Goal: Task Accomplishment & Management: Use online tool/utility

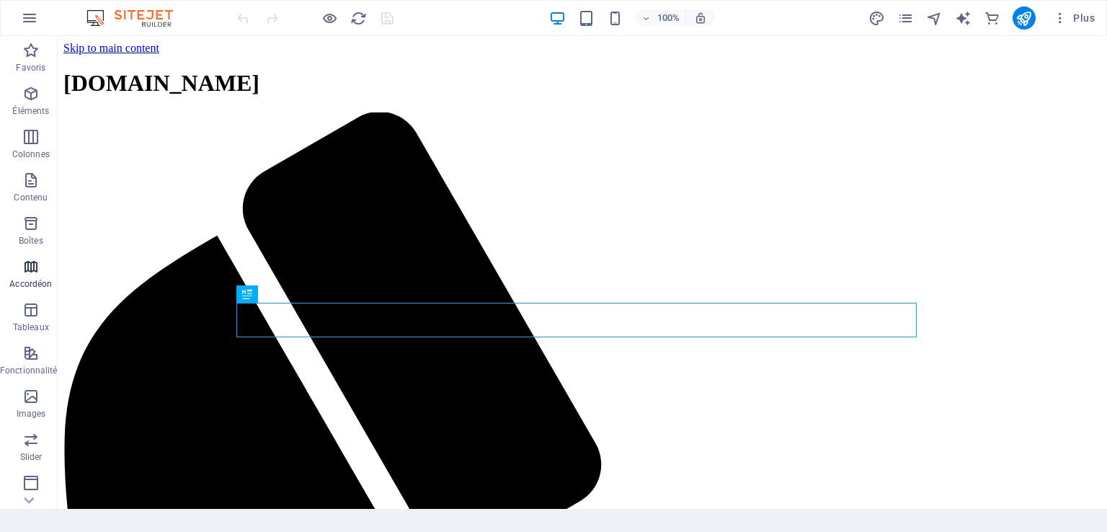
click at [35, 271] on icon "button" at bounding box center [30, 266] width 17 height 17
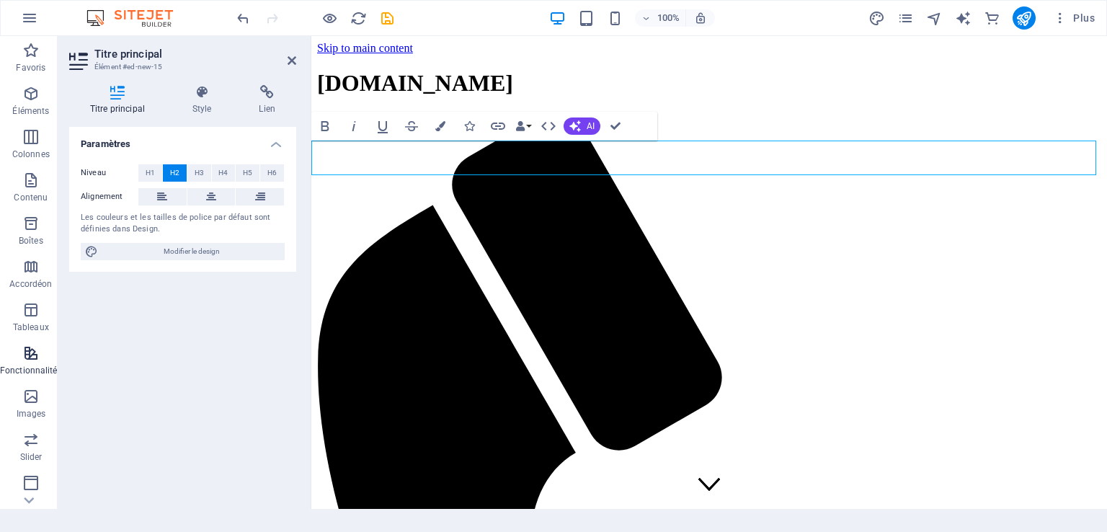
click at [26, 355] on icon "button" at bounding box center [30, 353] width 17 height 17
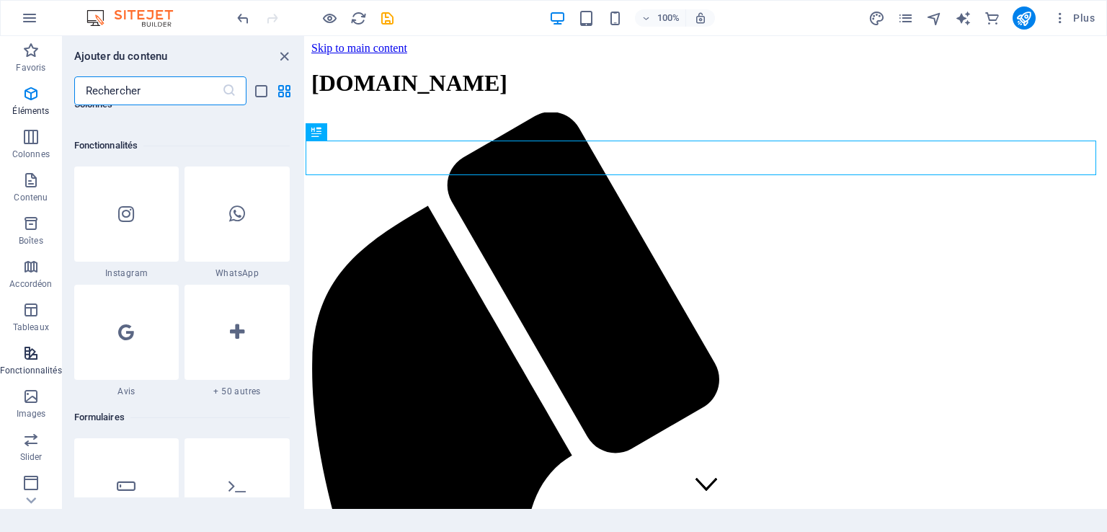
scroll to position [867, 0]
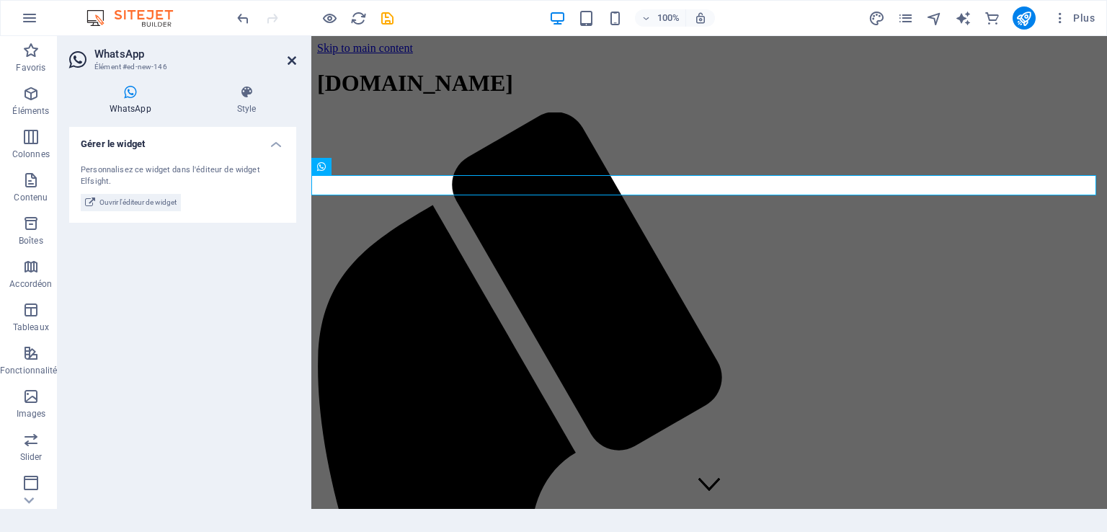
click at [291, 58] on icon at bounding box center [292, 61] width 9 height 12
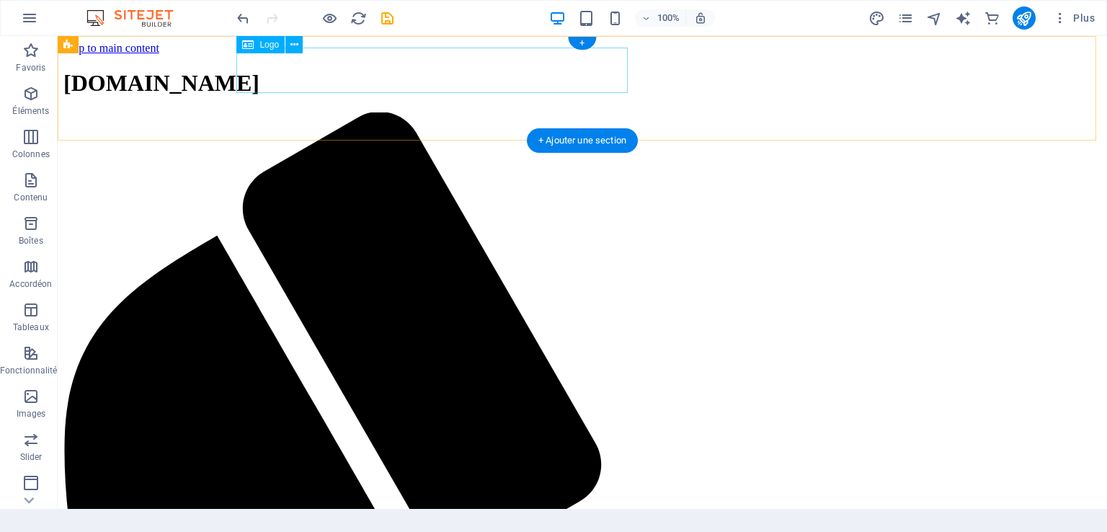
click at [260, 76] on span "site1759337232.mywhc.ca" at bounding box center [161, 83] width 196 height 26
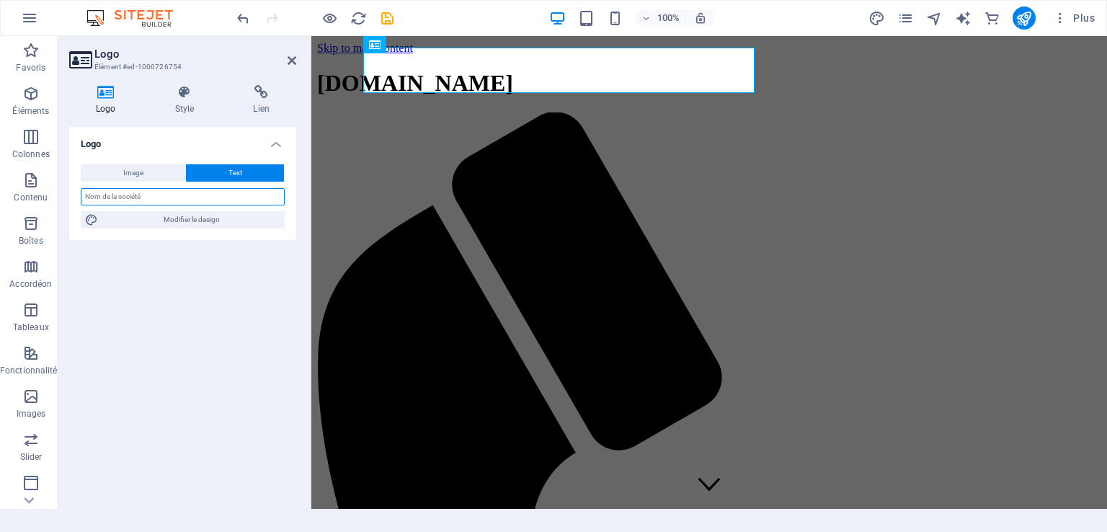
click at [159, 196] on input "text" at bounding box center [183, 196] width 204 height 17
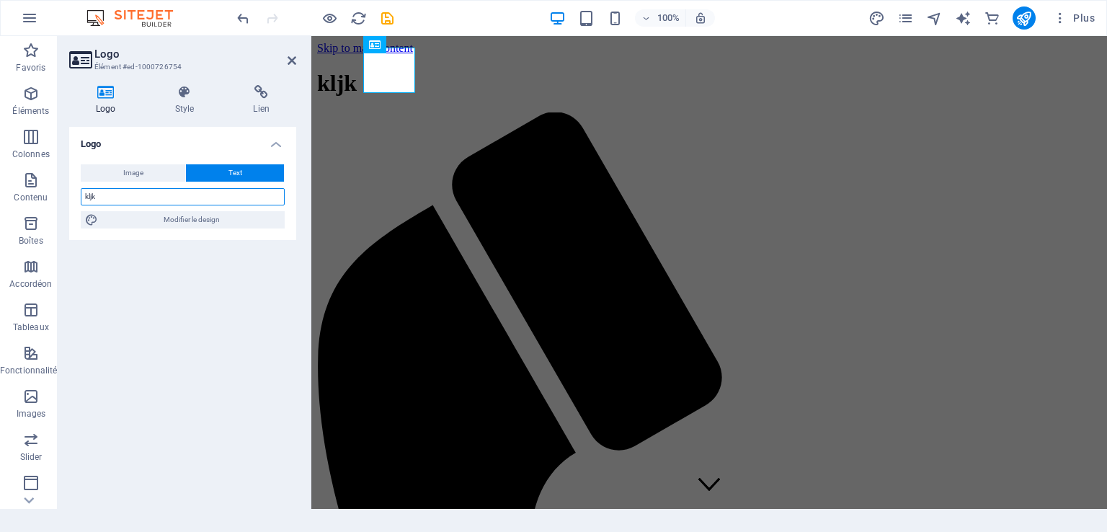
type input "kljk"
